Goal: Understand process/instructions: Learn how to perform a task or action

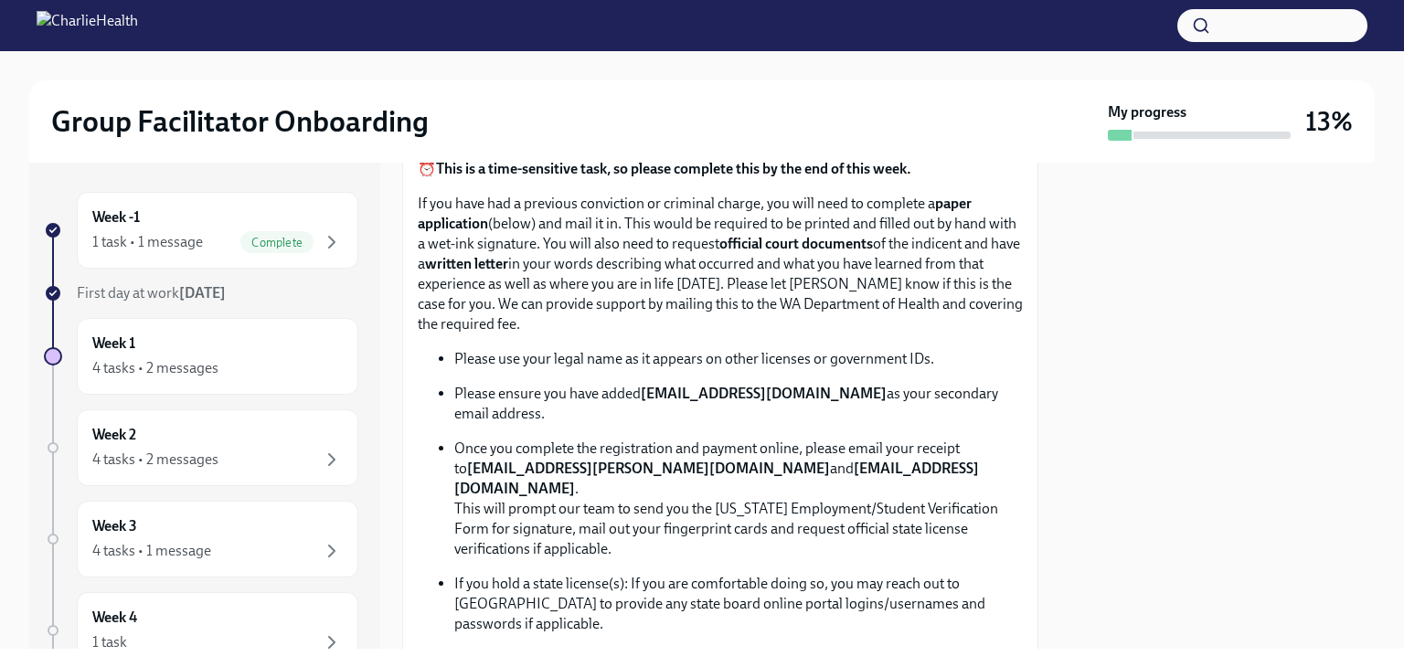
scroll to position [1502, 0]
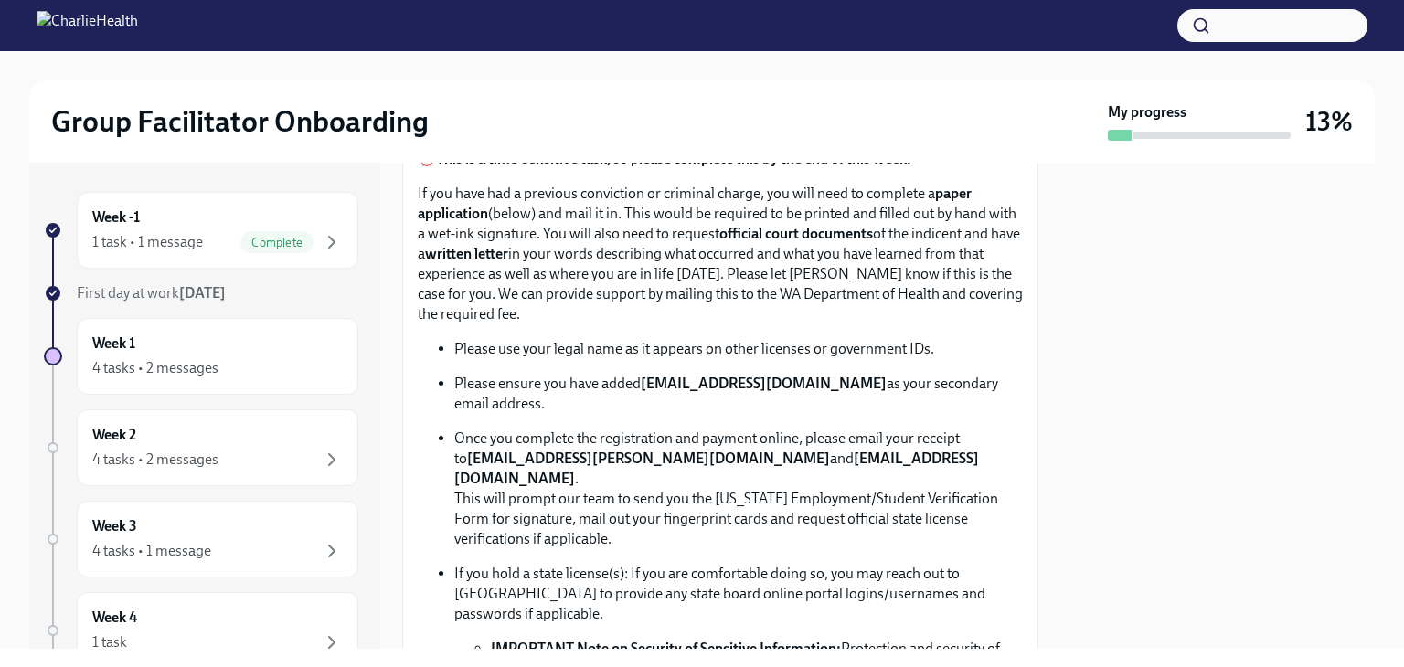
click at [1201, 334] on div at bounding box center [1217, 406] width 314 height 486
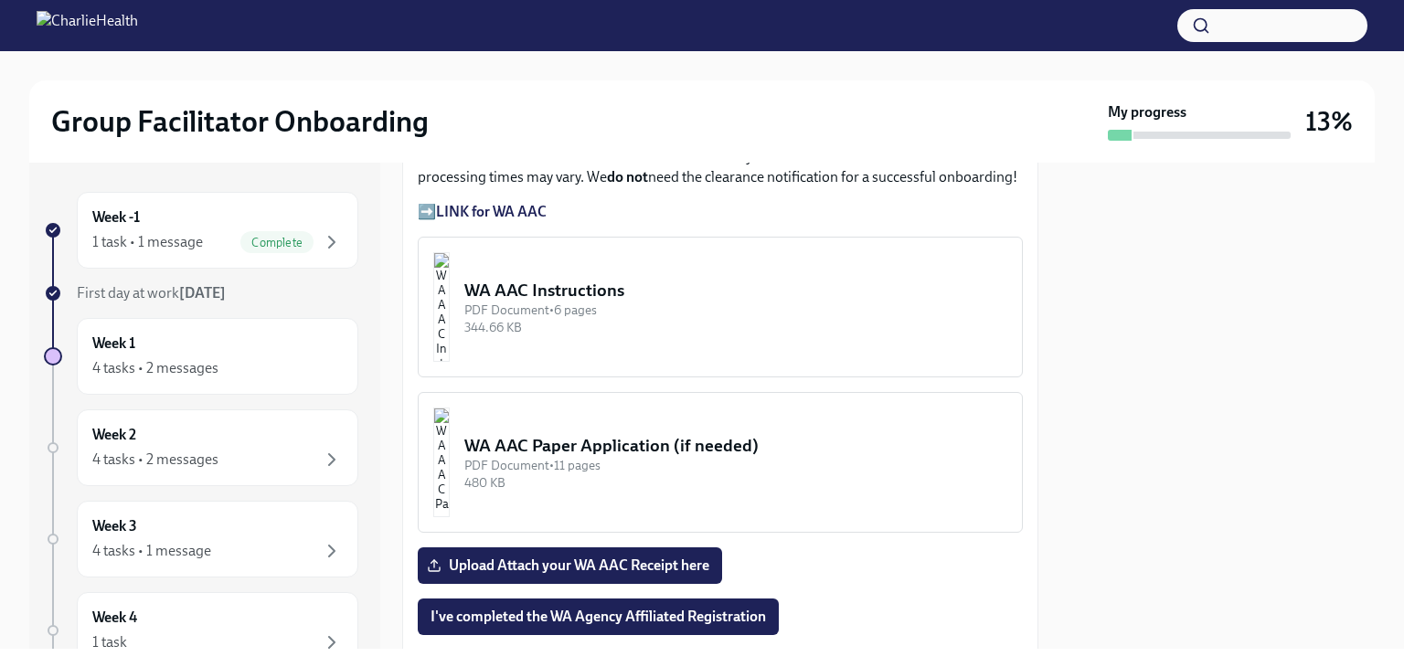
scroll to position [2193, 0]
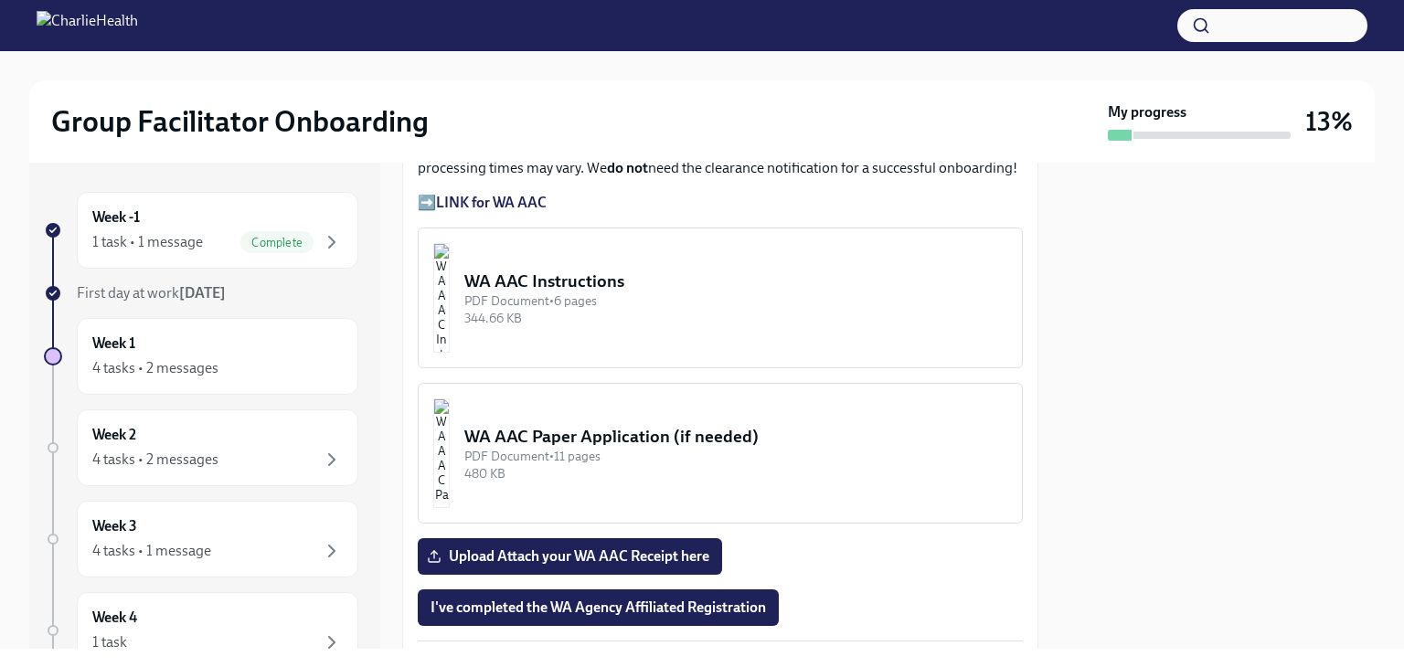
click at [621, 293] on div "WA AAC Instructions" at bounding box center [735, 282] width 543 height 24
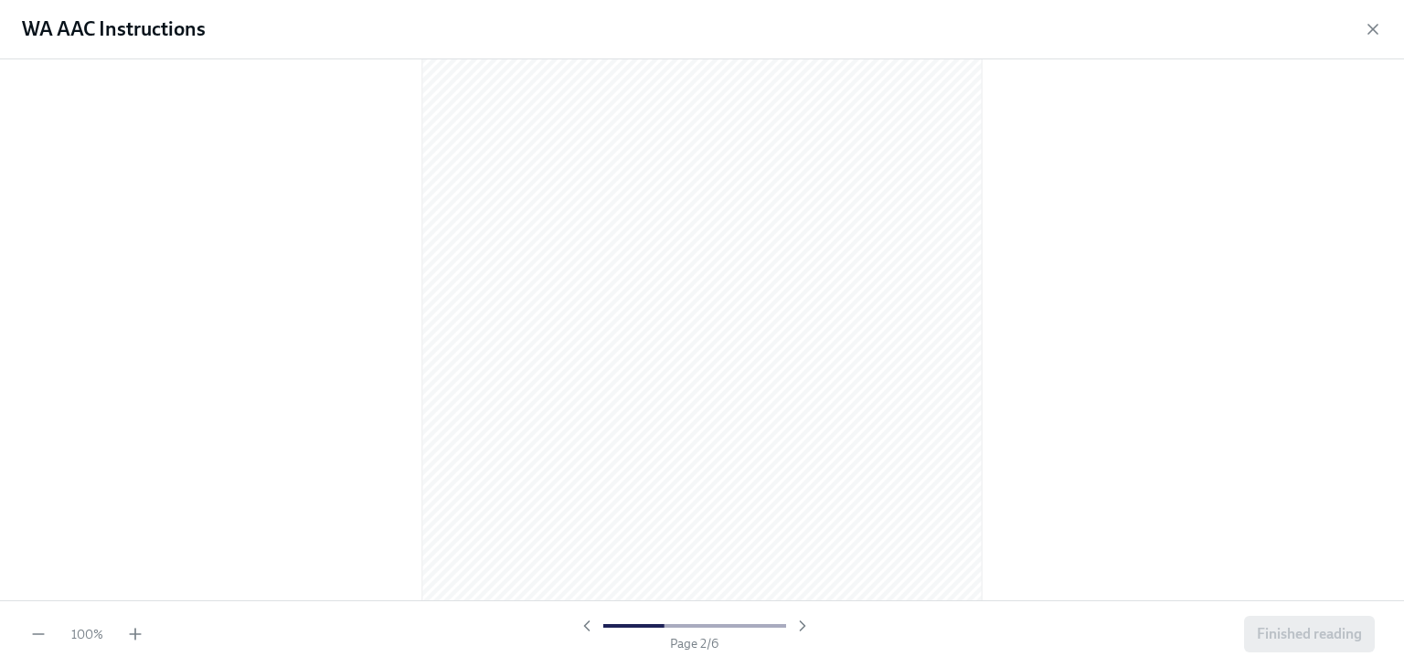
scroll to position [838, 0]
click at [135, 637] on icon "button" at bounding box center [135, 634] width 0 height 11
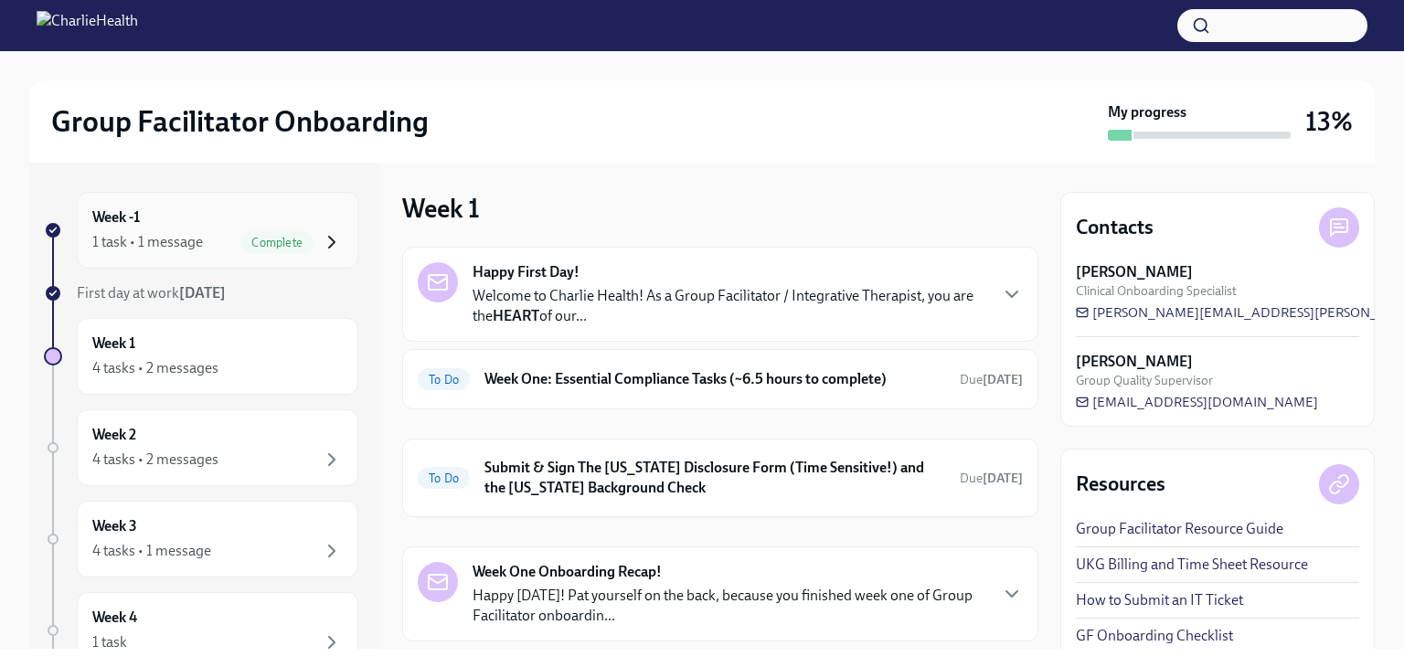
click at [322, 246] on icon "button" at bounding box center [332, 242] width 22 height 22
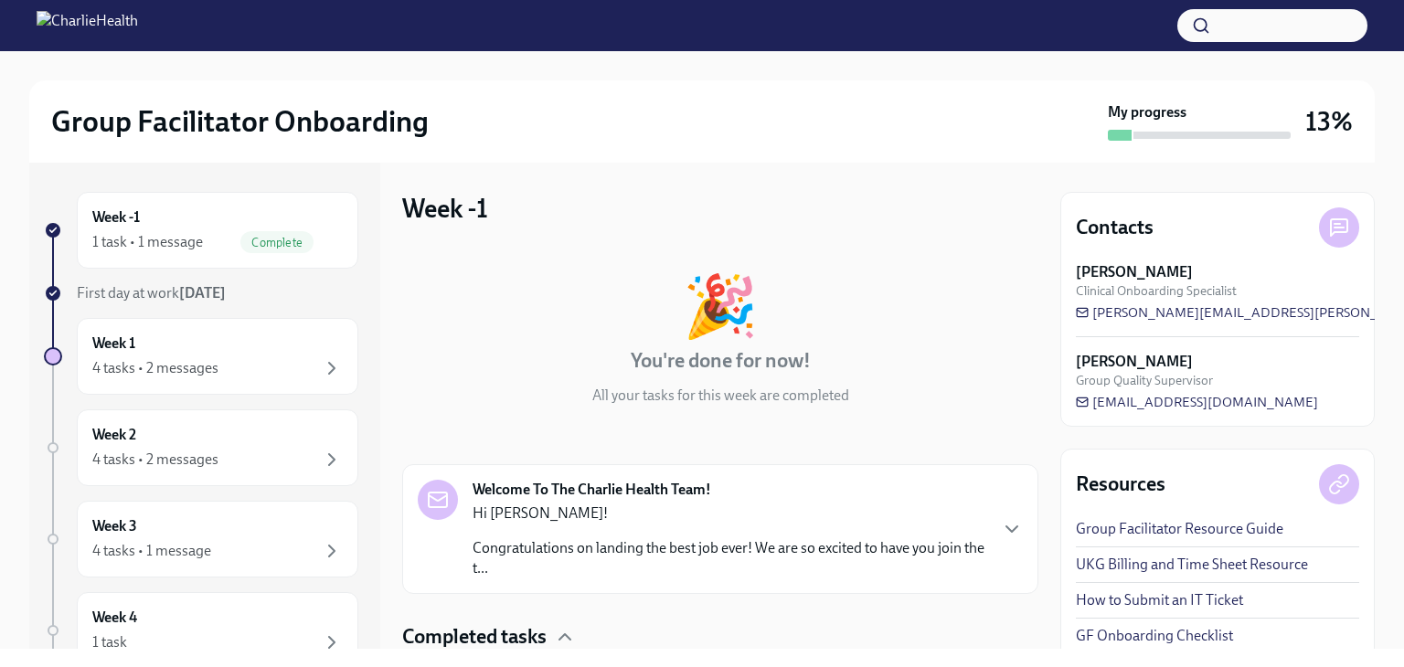
click at [291, 292] on div "First day at work Sep 2nd" at bounding box center [217, 293] width 281 height 20
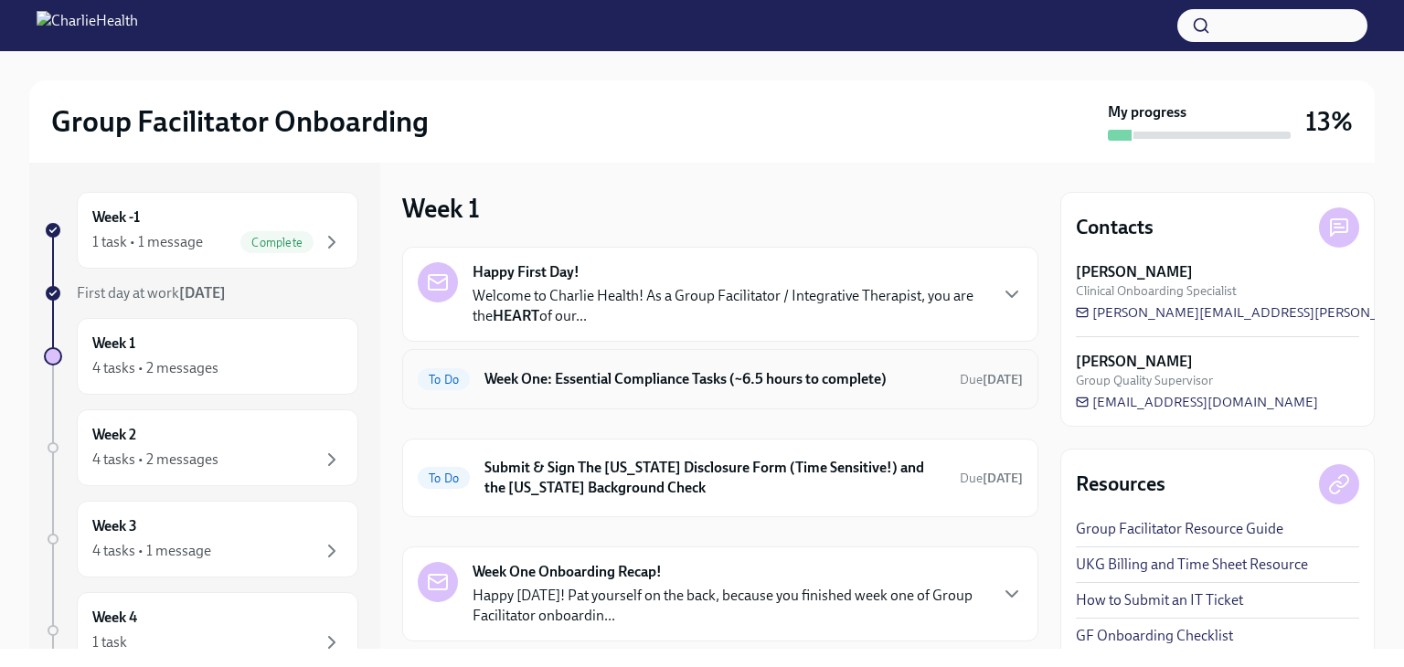
click at [841, 365] on div "To Do Week One: Essential Compliance Tasks (~6.5 hours to complete) Due tomorrow" at bounding box center [720, 379] width 605 height 29
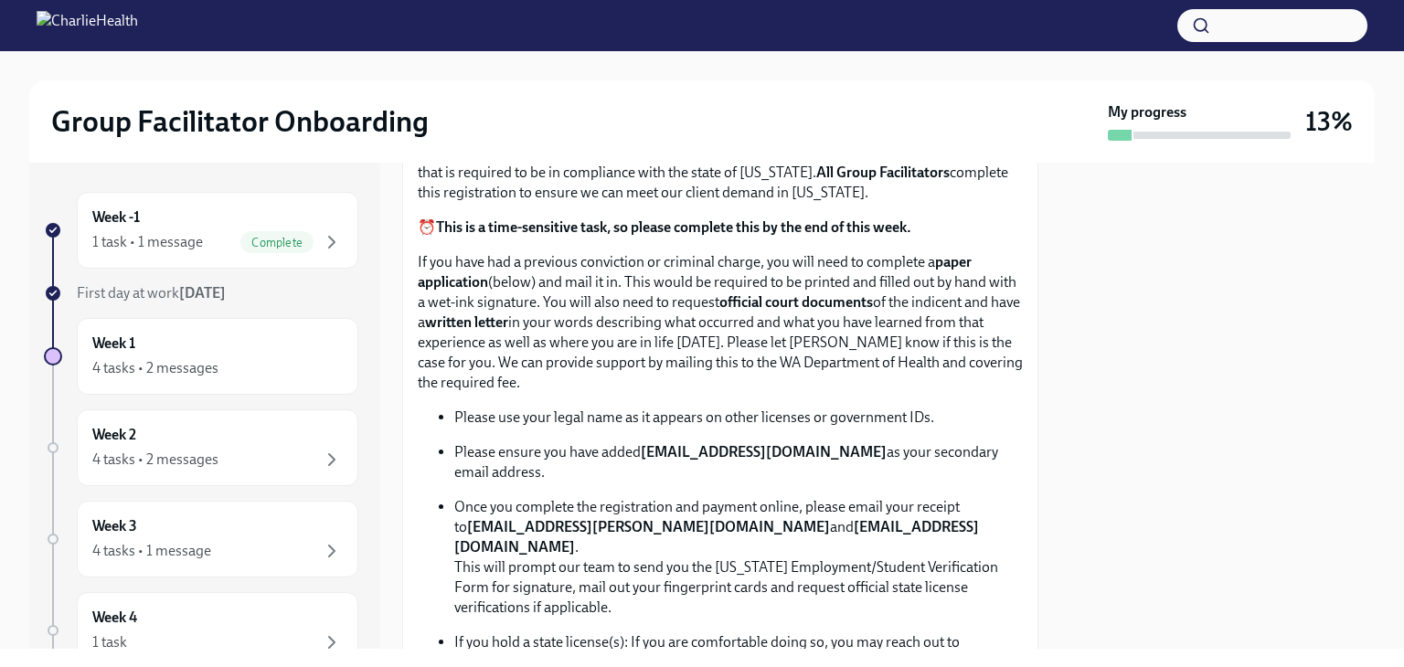
scroll to position [895, 0]
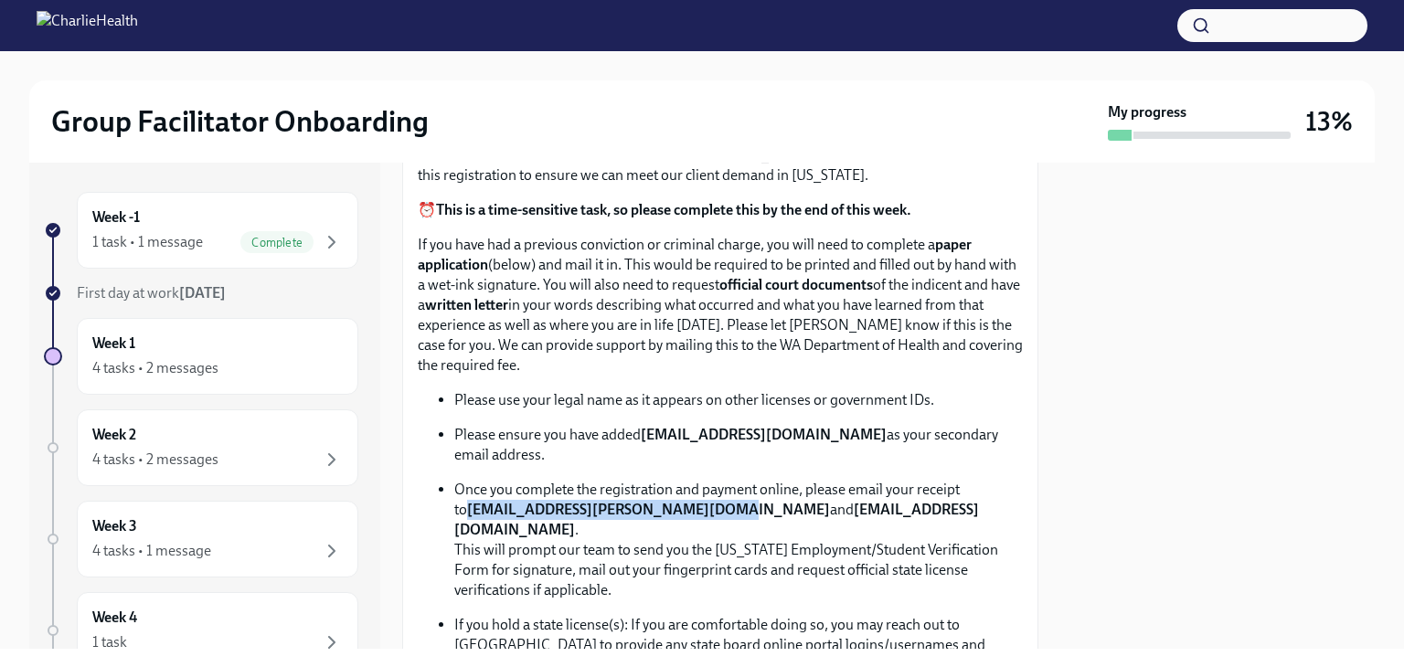
drag, startPoint x: 453, startPoint y: 506, endPoint x: 687, endPoint y: 513, distance: 234.0
click at [687, 513] on p "Once you complete the registration and payment online, please email your receip…" at bounding box center [738, 540] width 568 height 121
copy strong "[EMAIL_ADDRESS][PERSON_NAME][DOMAIN_NAME]"
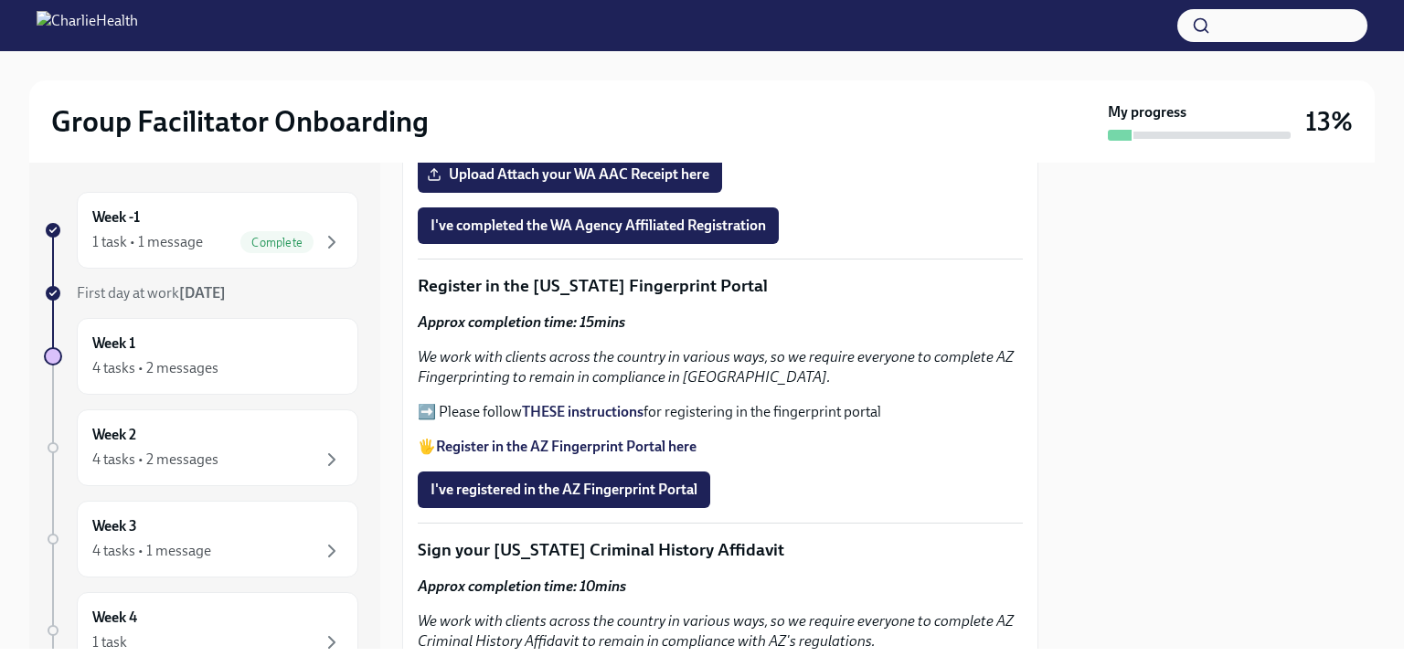
scroll to position [2043, 0]
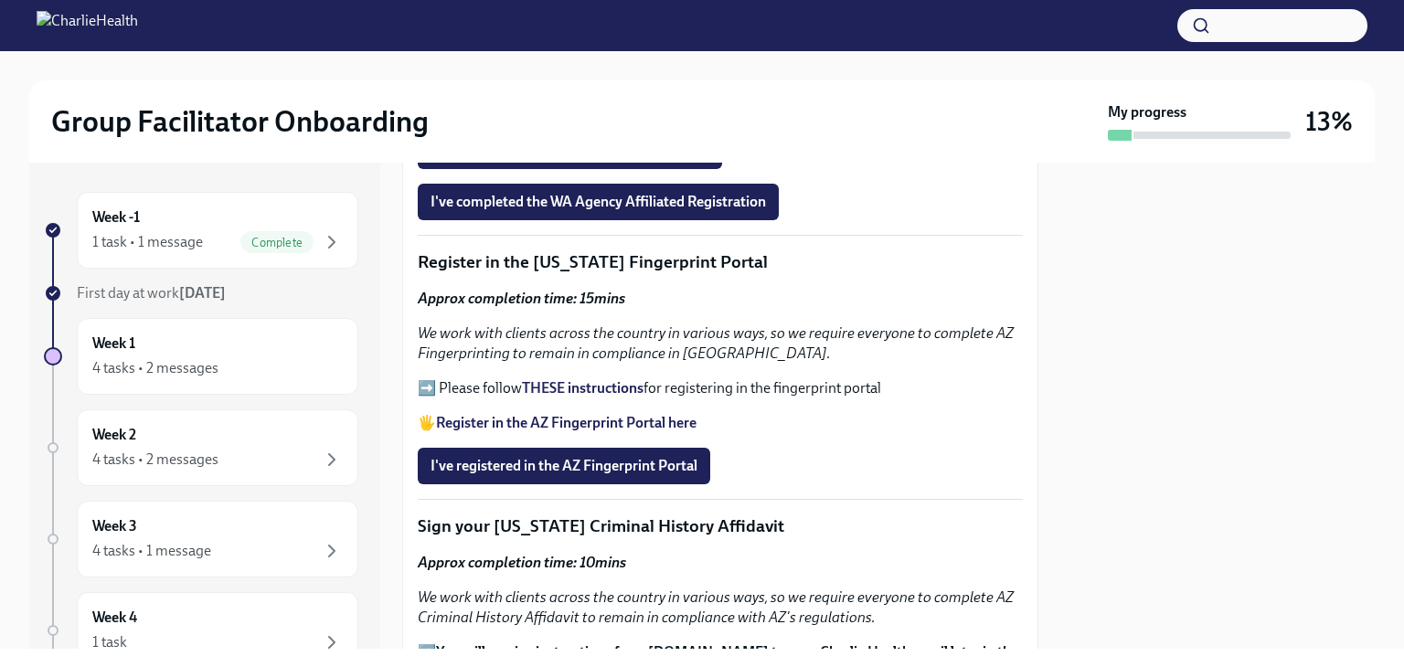
click at [614, 379] on strong "THESE instructions" at bounding box center [583, 387] width 122 height 17
click at [665, 457] on span "I've registered in the AZ Fingerprint Portal" at bounding box center [563, 466] width 267 height 18
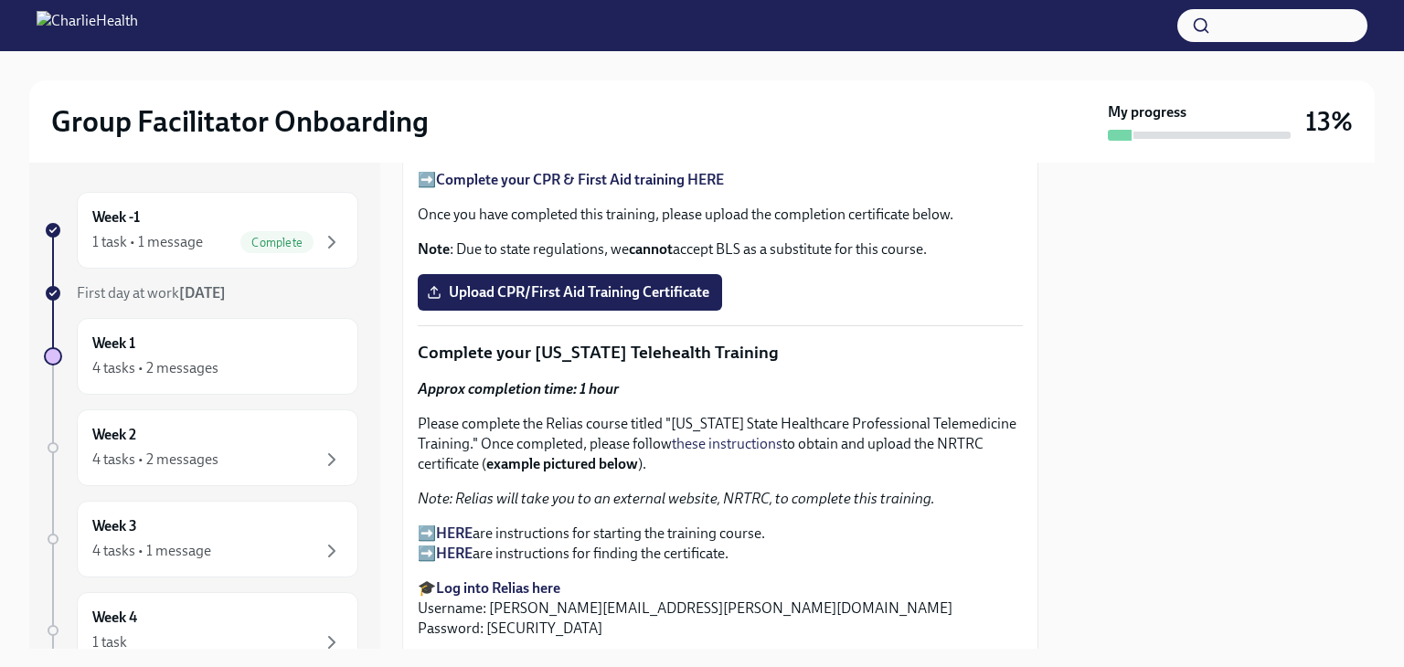
scroll to position [2728, 0]
